Goal: Use online tool/utility: Utilize a website feature to perform a specific function

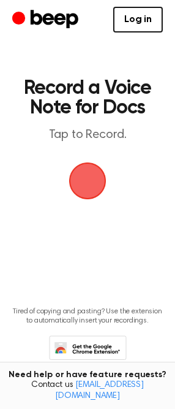
click at [86, 193] on span "button" at bounding box center [88, 181] width 34 height 34
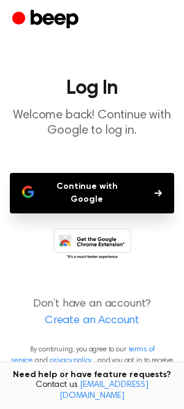
click at [109, 191] on button "Continue with Google" at bounding box center [92, 193] width 164 height 40
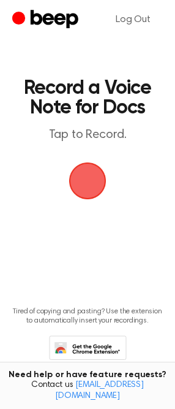
click at [89, 177] on span "button" at bounding box center [87, 181] width 37 height 37
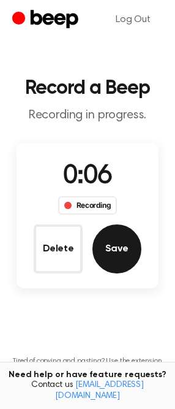
click at [102, 247] on button "Save" at bounding box center [117, 248] width 49 height 49
